Goal: Task Accomplishment & Management: Use online tool/utility

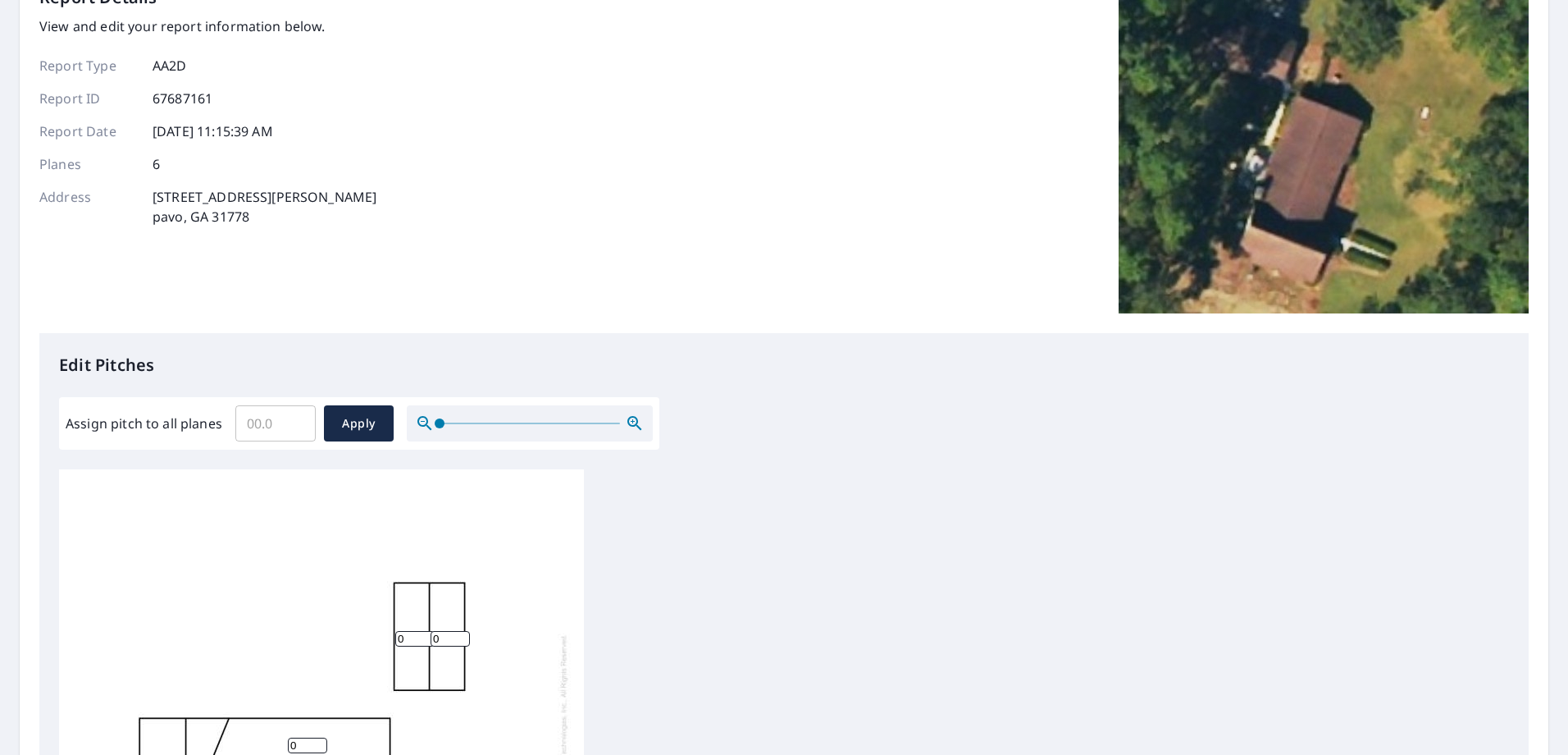
scroll to position [437, 0]
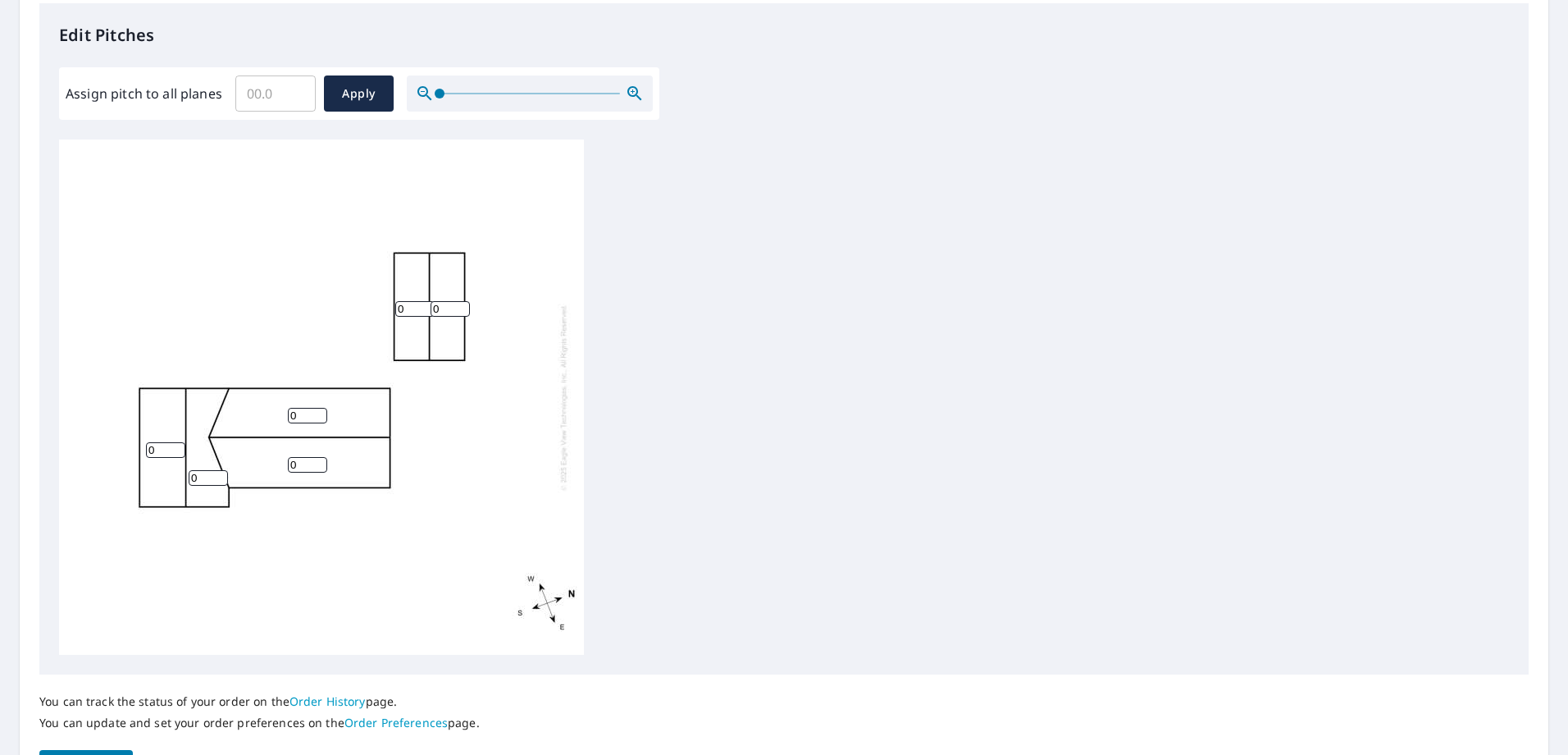
click at [173, 451] on input "0" at bounding box center [165, 450] width 39 height 16
type input "11"
click at [217, 482] on input "0" at bounding box center [208, 477] width 39 height 16
type input "11"
click at [301, 467] on input "0" at bounding box center [307, 465] width 39 height 16
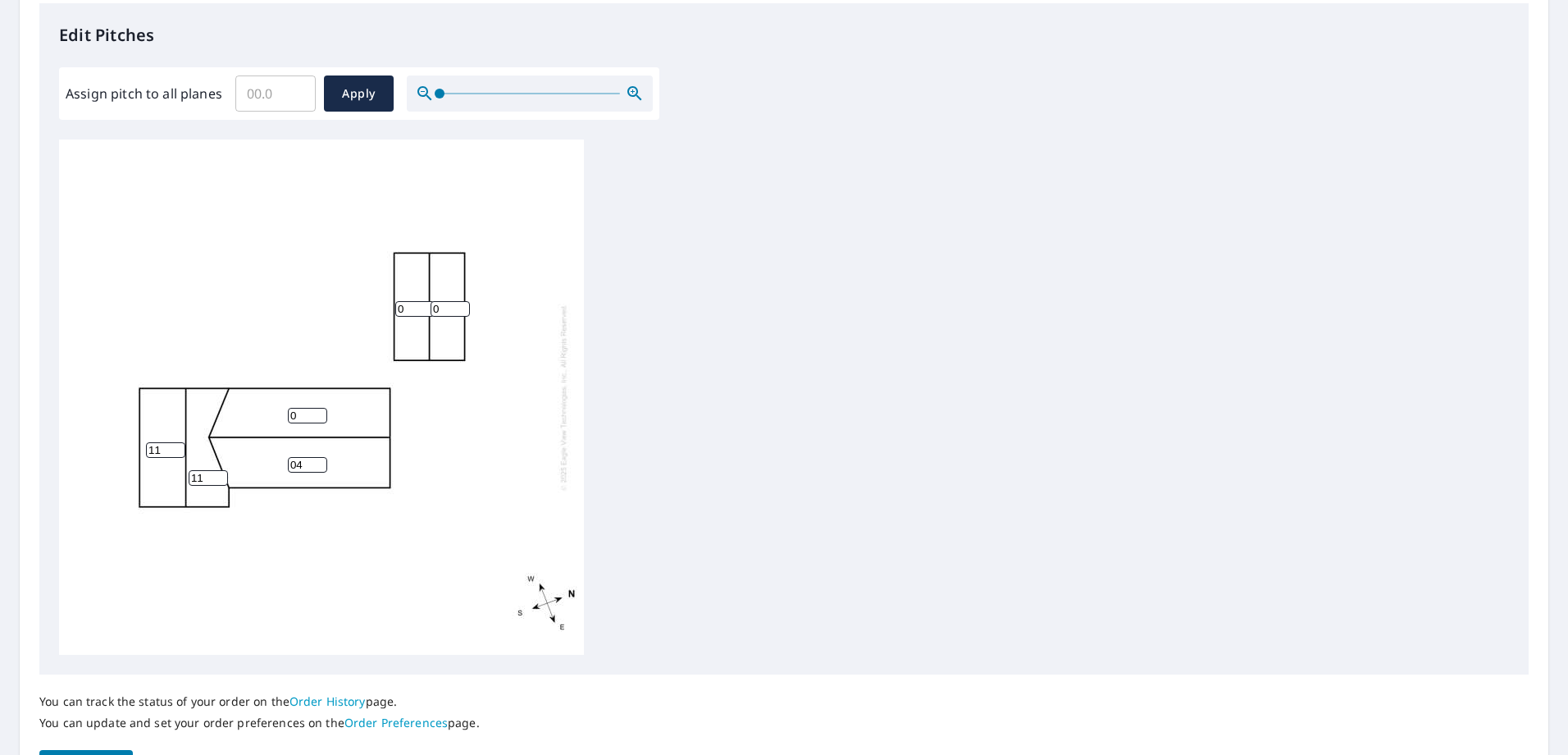
type input "0"
type input "4"
type input "1"
click at [315, 414] on input "1" at bounding box center [307, 415] width 39 height 16
type input "4"
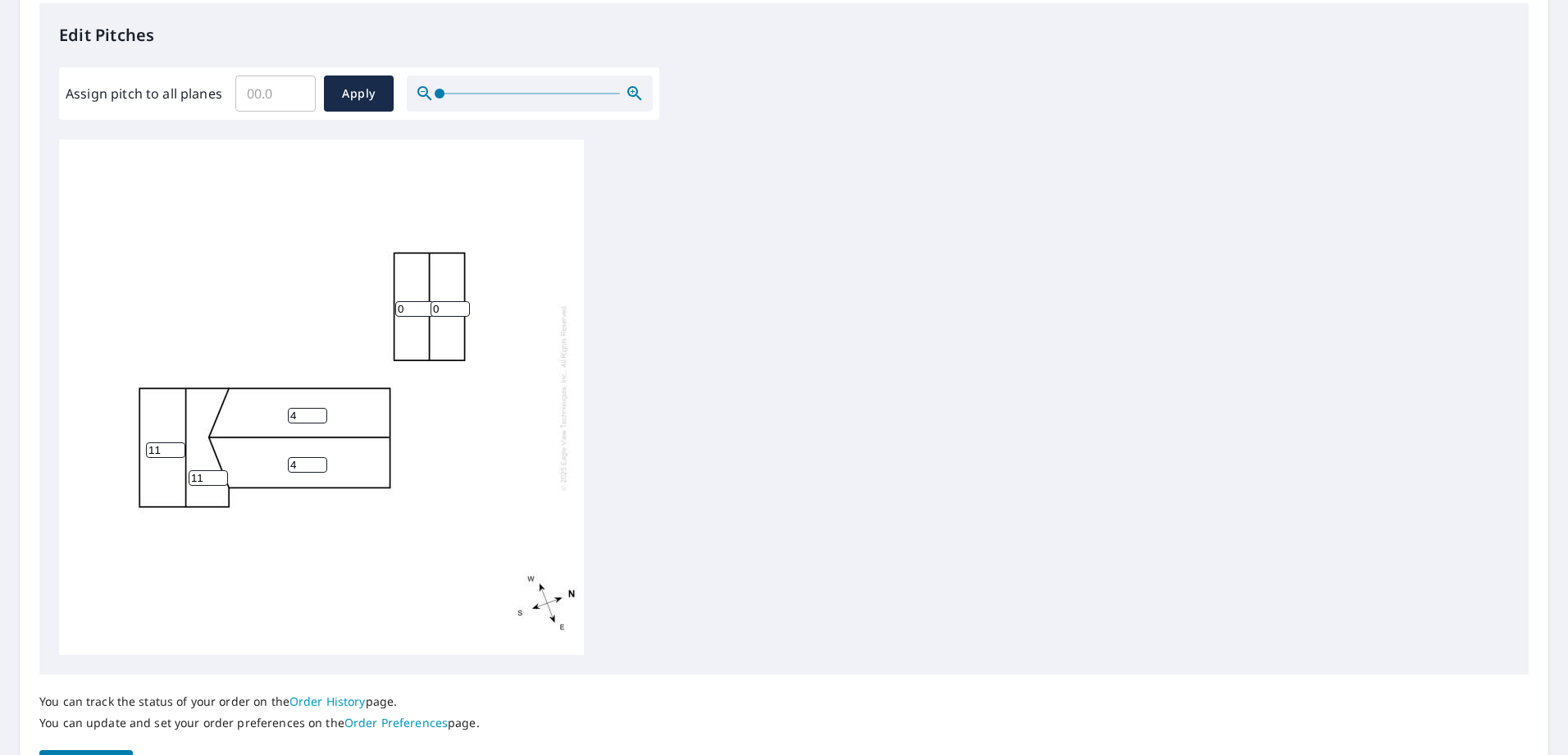
click at [409, 305] on input "0" at bounding box center [414, 309] width 39 height 16
type input "5"
click at [444, 305] on input "0" at bounding box center [450, 309] width 39 height 16
type input "5"
click at [357, 95] on span "Apply" at bounding box center [359, 94] width 44 height 20
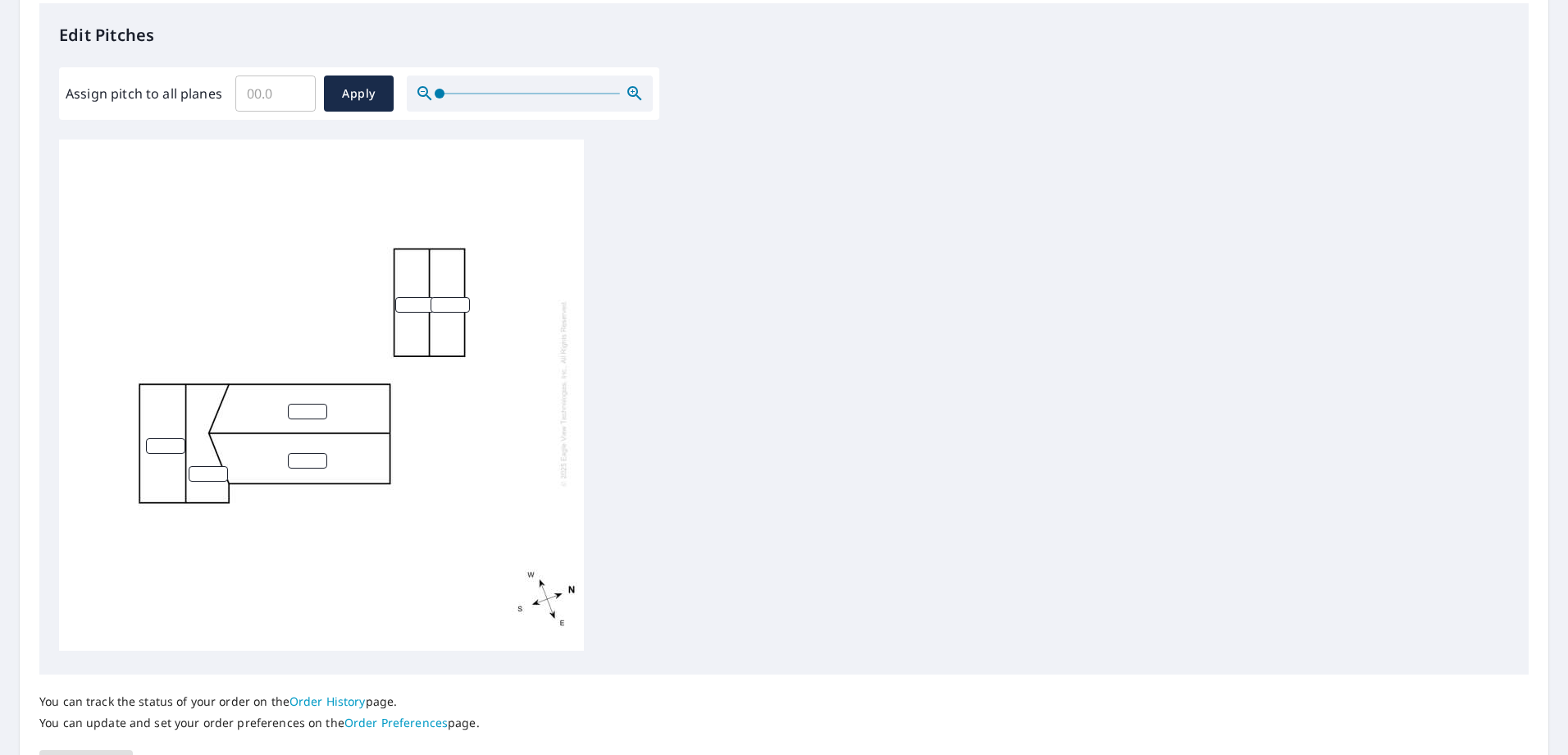
scroll to position [17, 0]
drag, startPoint x: 173, startPoint y: 432, endPoint x: 191, endPoint y: 431, distance: 18.0
click at [173, 438] on input "1" at bounding box center [165, 445] width 39 height 16
type input "11"
click at [204, 466] on input "number" at bounding box center [208, 474] width 39 height 16
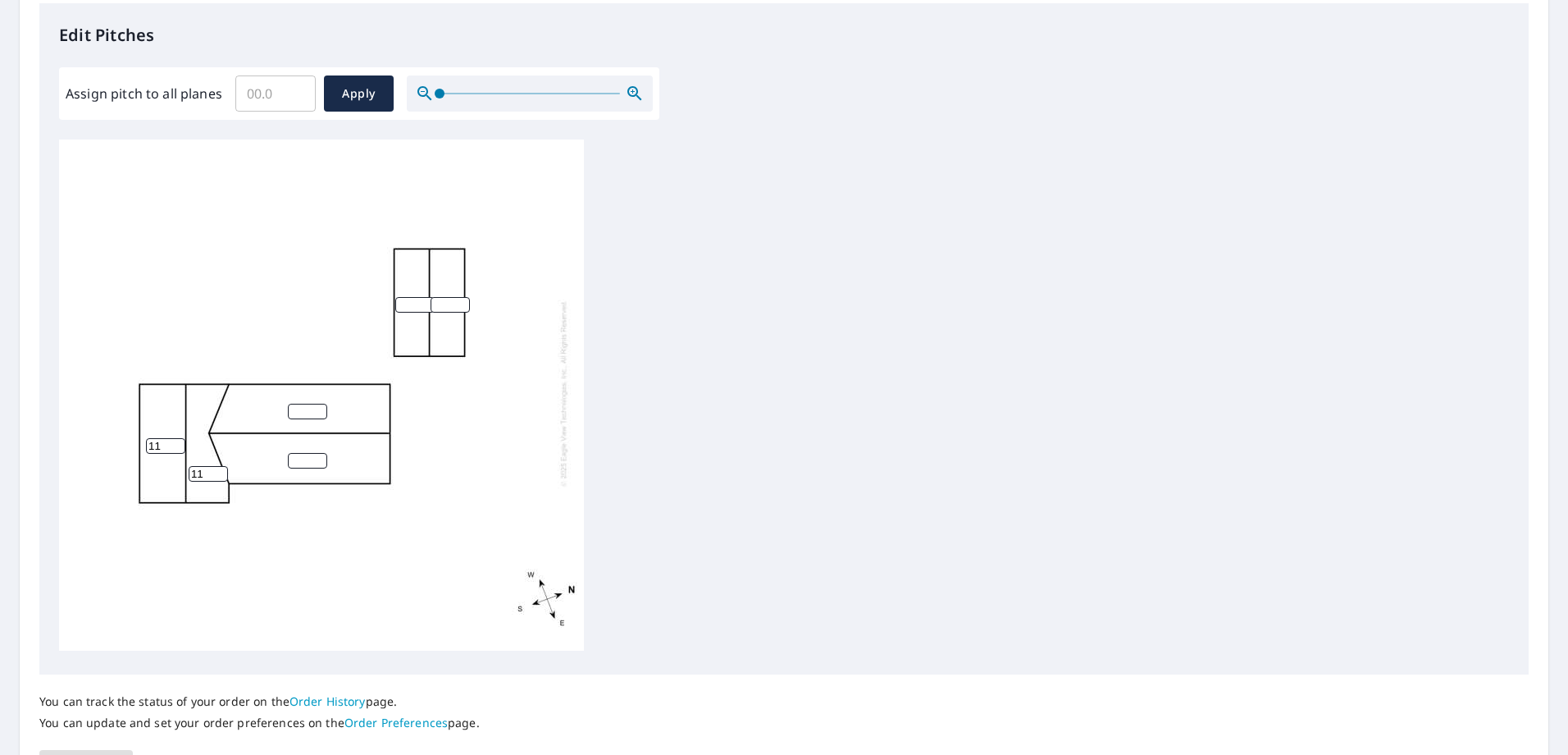
type input "11"
click at [303, 453] on input "number" at bounding box center [307, 461] width 39 height 16
type input "4"
click at [307, 404] on input "number" at bounding box center [307, 411] width 39 height 16
type input "4"
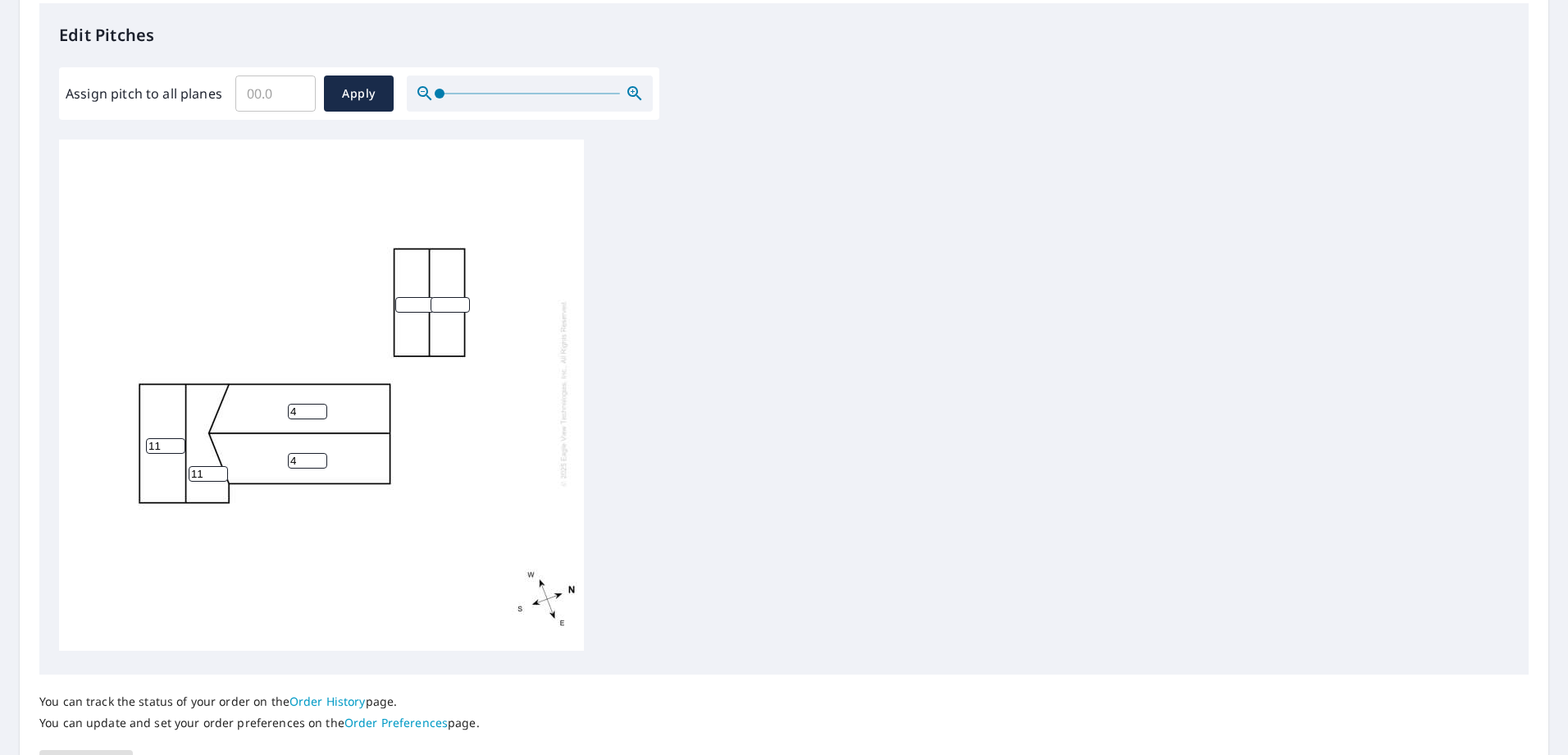
click at [418, 297] on input "number" at bounding box center [414, 305] width 39 height 16
type input "5"
click at [442, 297] on input "number" at bounding box center [450, 305] width 39 height 16
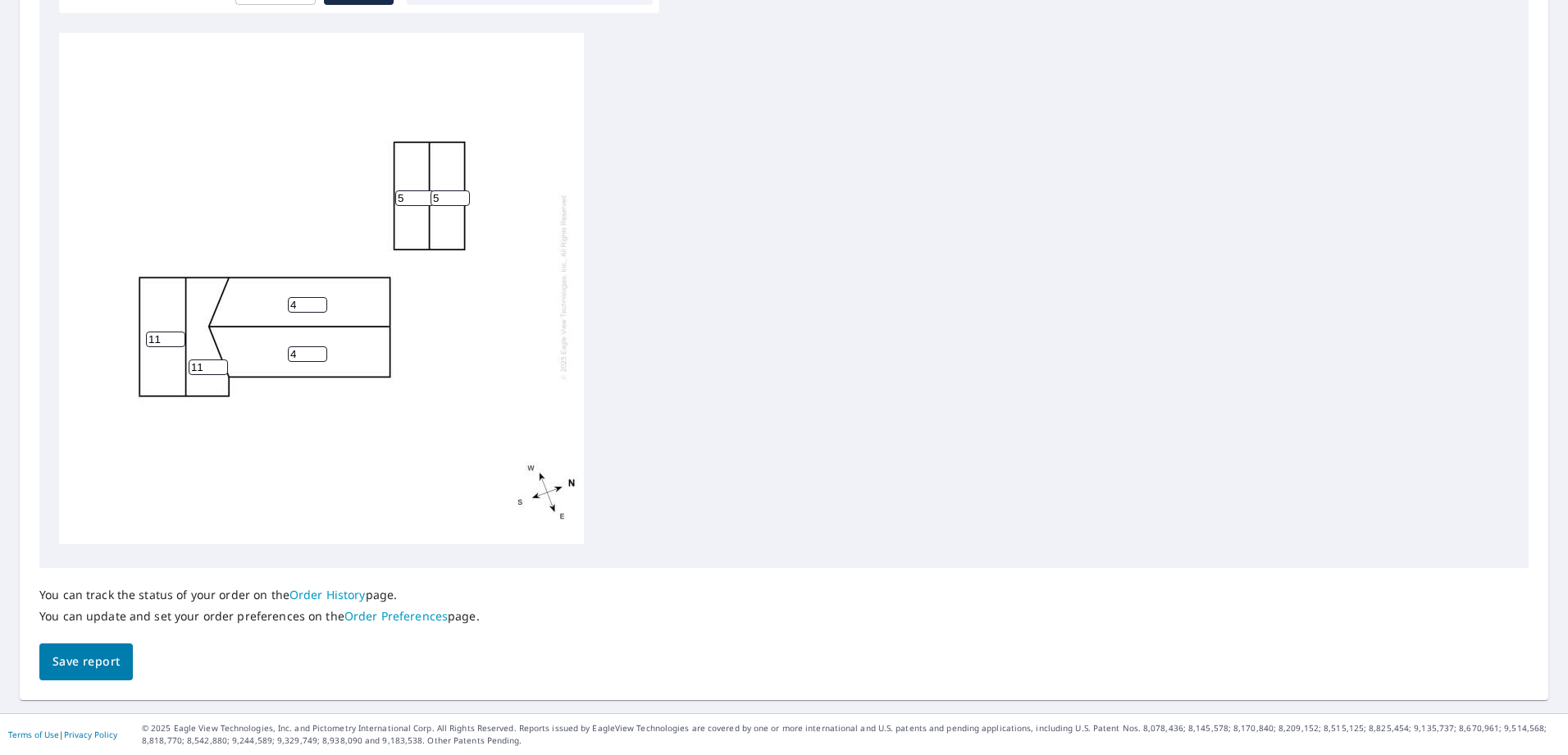
type input "5"
click at [108, 669] on span "Save report" at bounding box center [86, 662] width 67 height 20
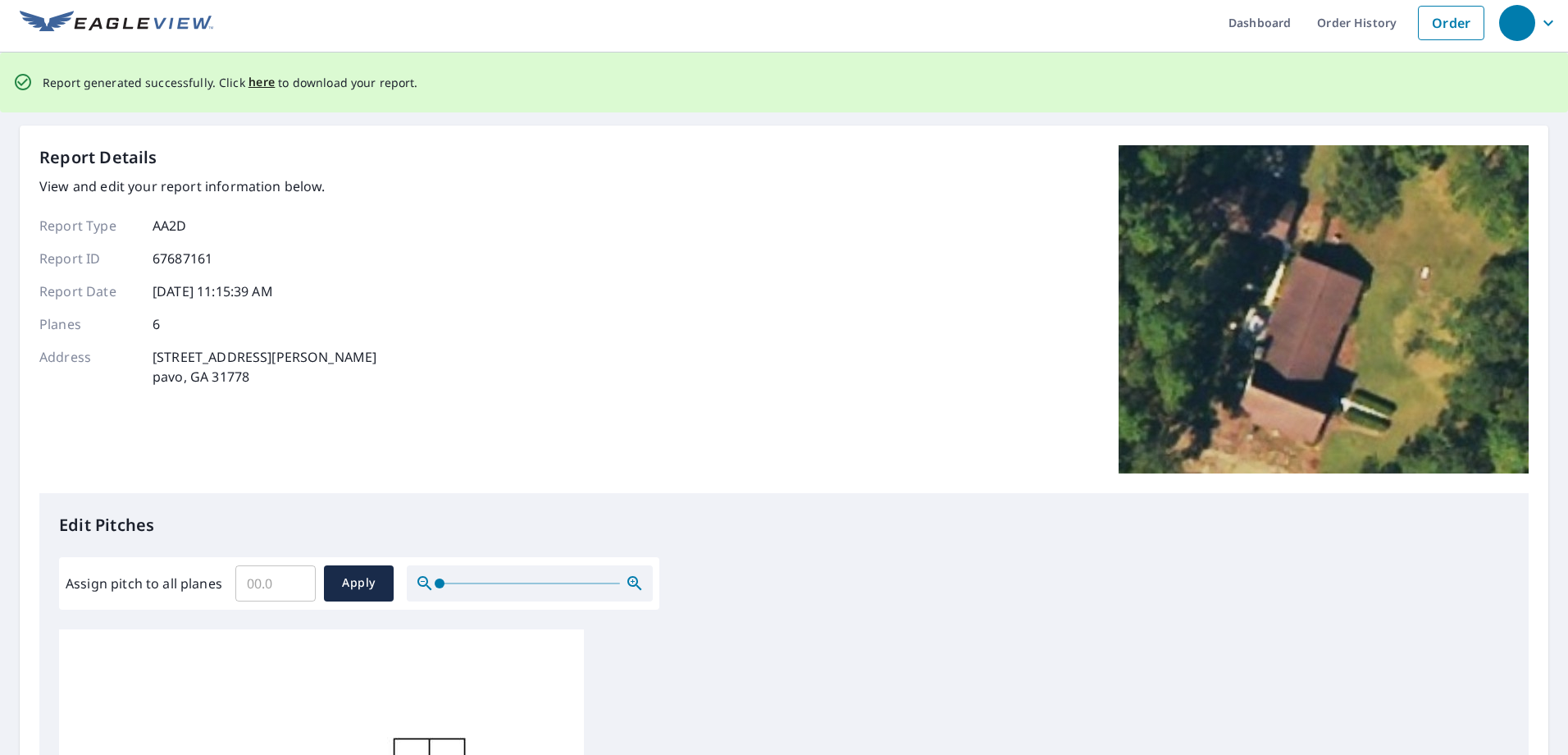
scroll to position [0, 0]
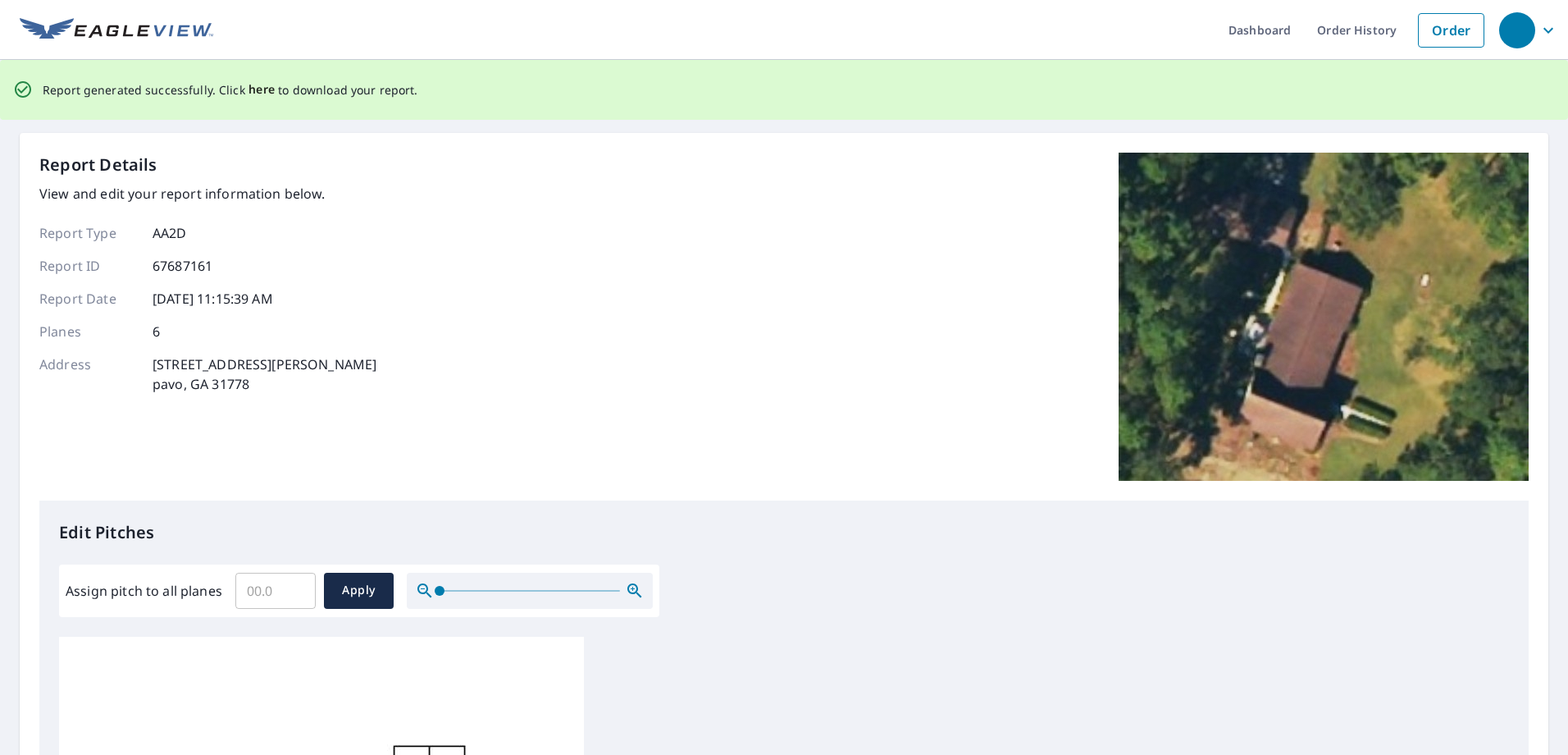
click at [257, 90] on span "here" at bounding box center [262, 90] width 27 height 20
